Goal: Use online tool/utility: Utilize a website feature to perform a specific function

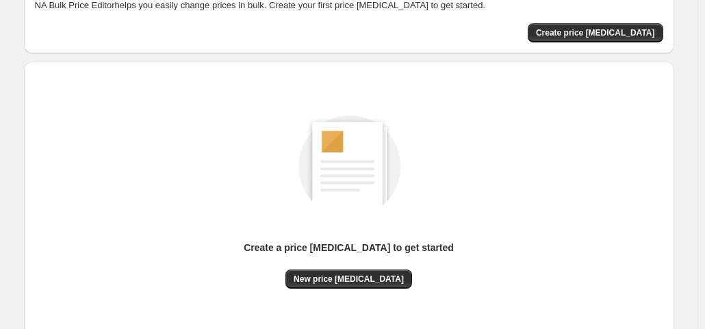
scroll to position [183, 0]
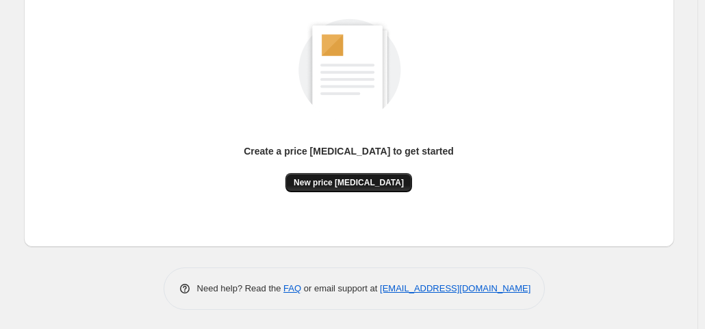
click at [329, 180] on span "New price change job" at bounding box center [349, 182] width 110 height 11
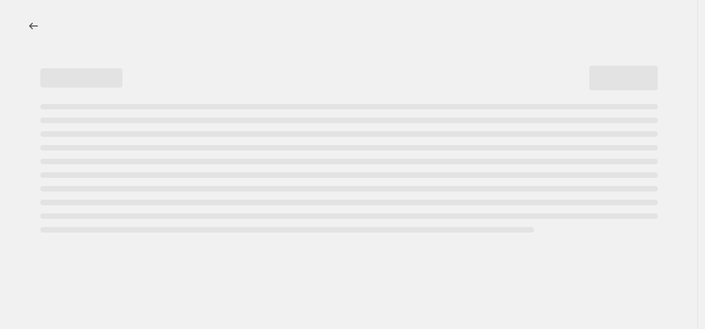
select select "percentage"
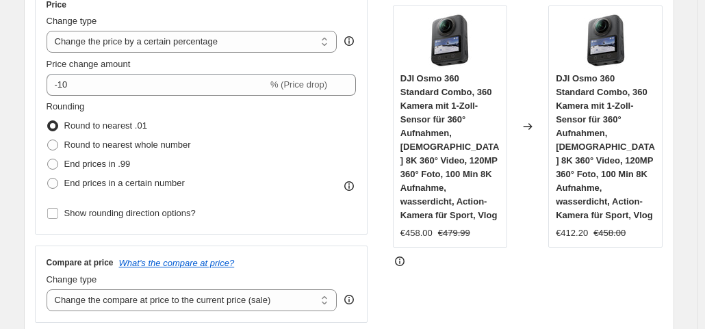
scroll to position [244, 0]
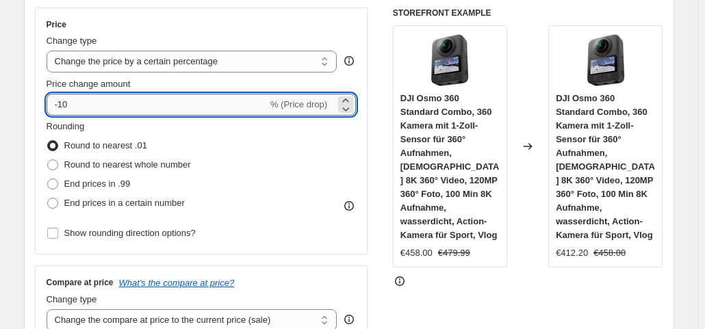
click at [134, 98] on input "-10" at bounding box center [157, 105] width 221 height 22
type input "-1"
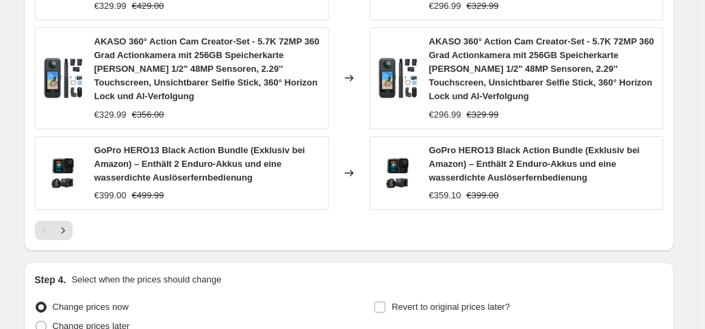
scroll to position [1195, 0]
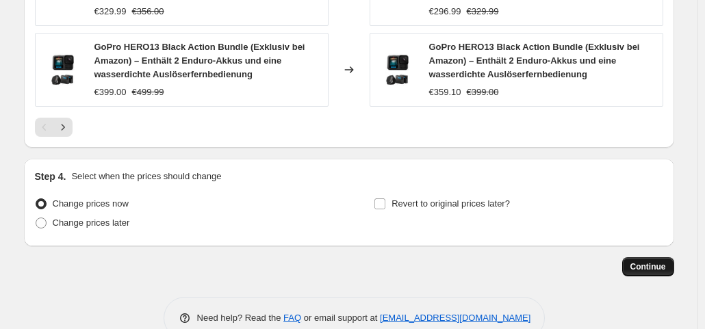
type input "-35"
click at [637, 262] on span "Continue" at bounding box center [649, 267] width 36 height 11
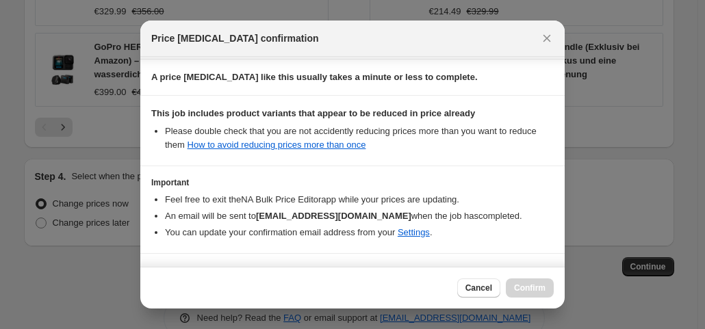
scroll to position [244, 0]
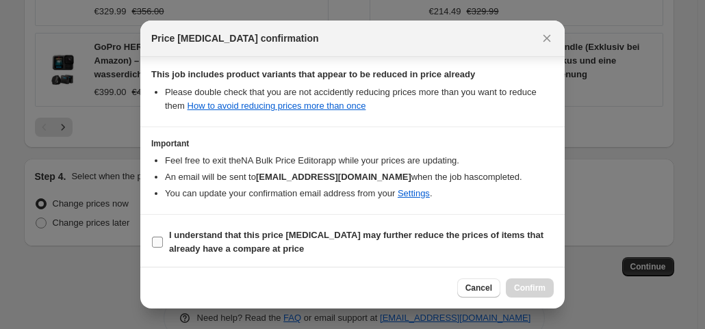
click at [162, 237] on input "I understand that this price change job may further reduce the prices of items …" at bounding box center [157, 242] width 11 height 11
checkbox input "true"
click at [533, 277] on div "Cancel Confirm" at bounding box center [352, 288] width 425 height 42
click at [532, 284] on span "Confirm" at bounding box center [529, 288] width 31 height 11
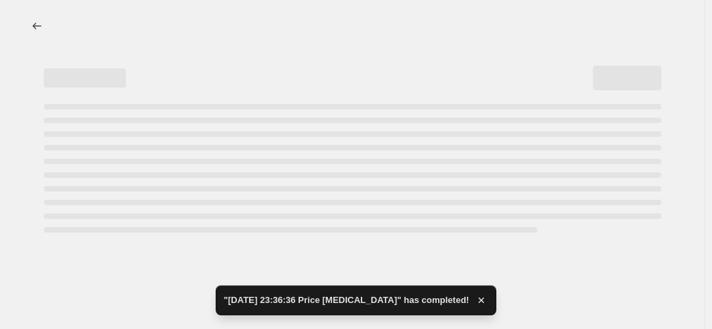
select select "percentage"
